Goal: Information Seeking & Learning: Learn about a topic

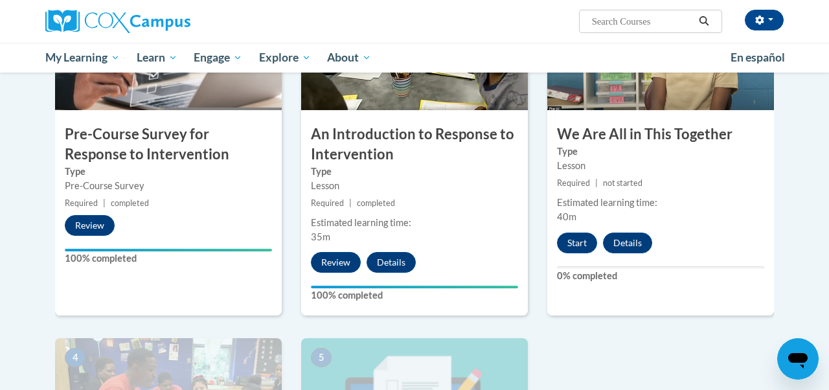
scroll to position [374, 0]
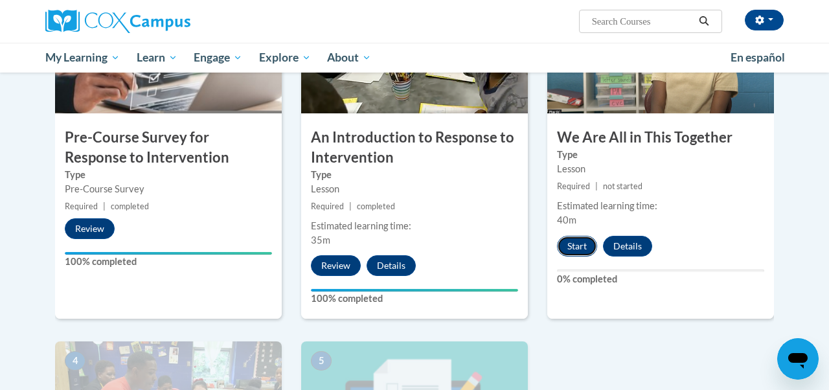
click at [582, 253] on button "Start" at bounding box center [577, 246] width 40 height 21
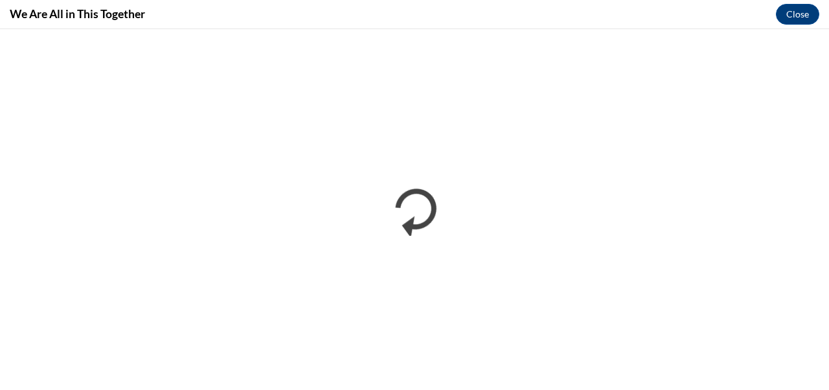
scroll to position [0, 0]
